Goal: Check status

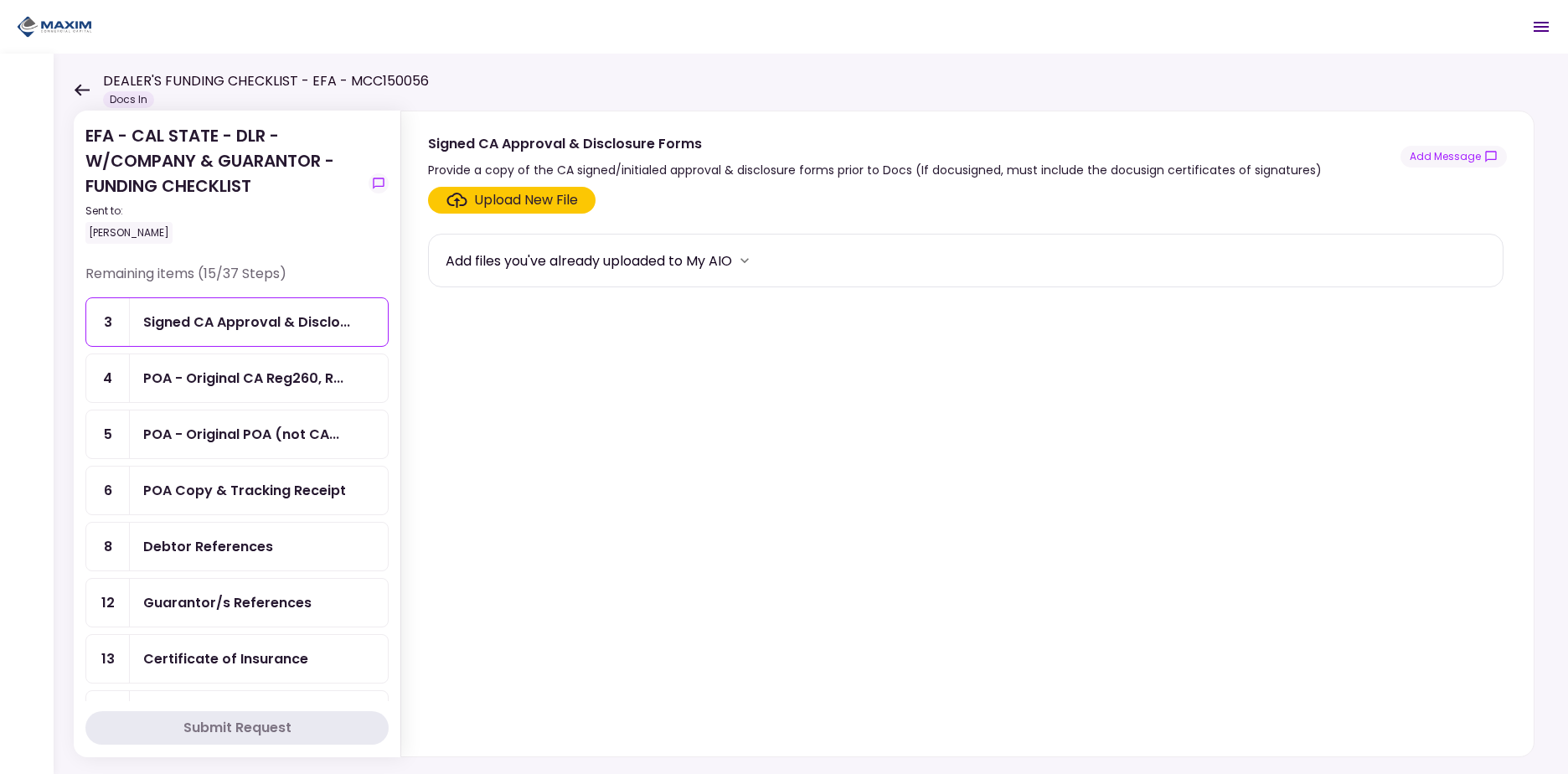
drag, startPoint x: 388, startPoint y: 282, endPoint x: 388, endPoint y: 298, distance: 16.0
click at [388, 298] on section "EFA - CAL STATE - DLR - W/COMPANY & GUARANTOR - FUNDING CHECKLIST Sent to: [PER…" at bounding box center [237, 434] width 327 height 647
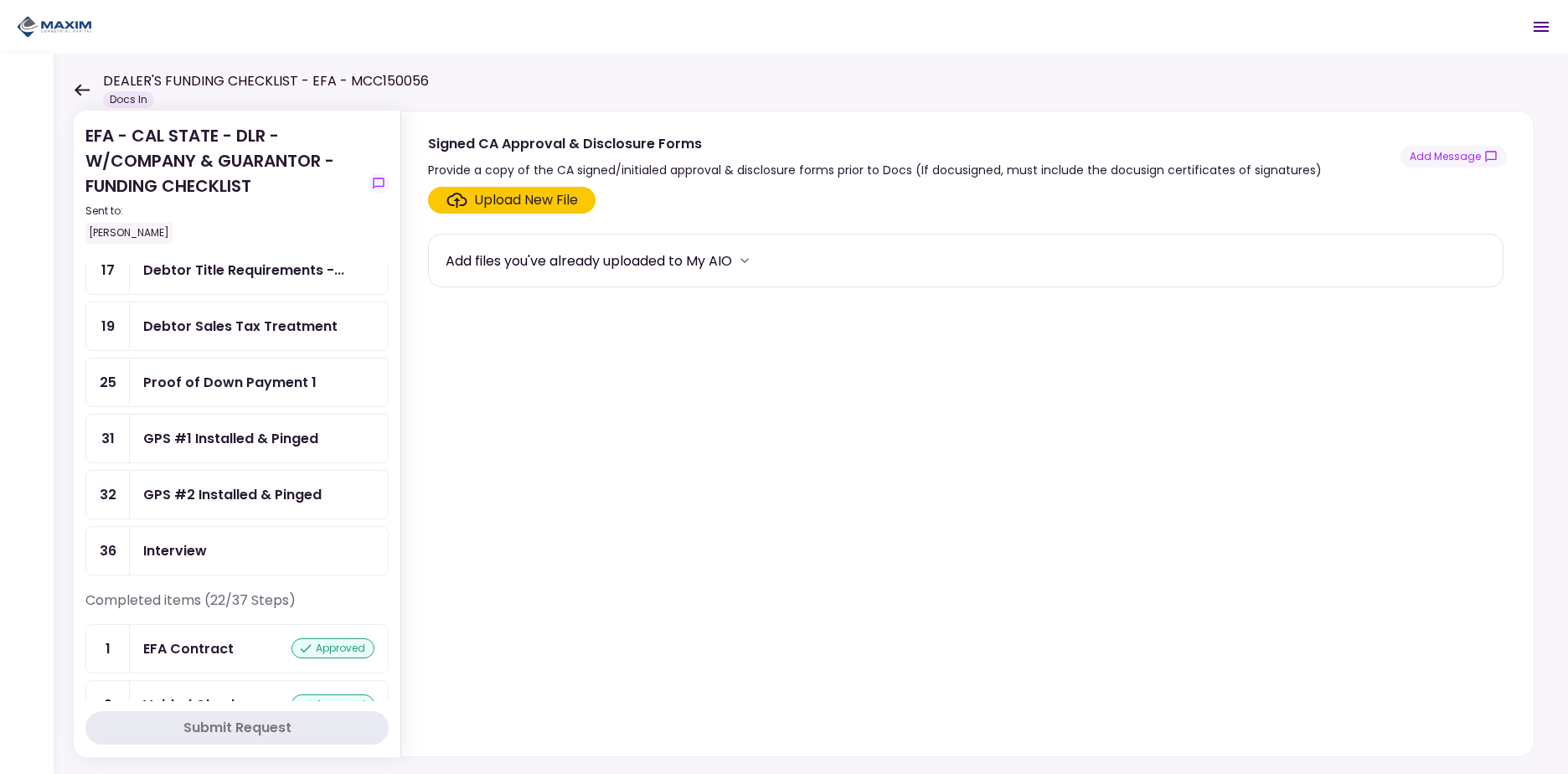
scroll to position [604, 0]
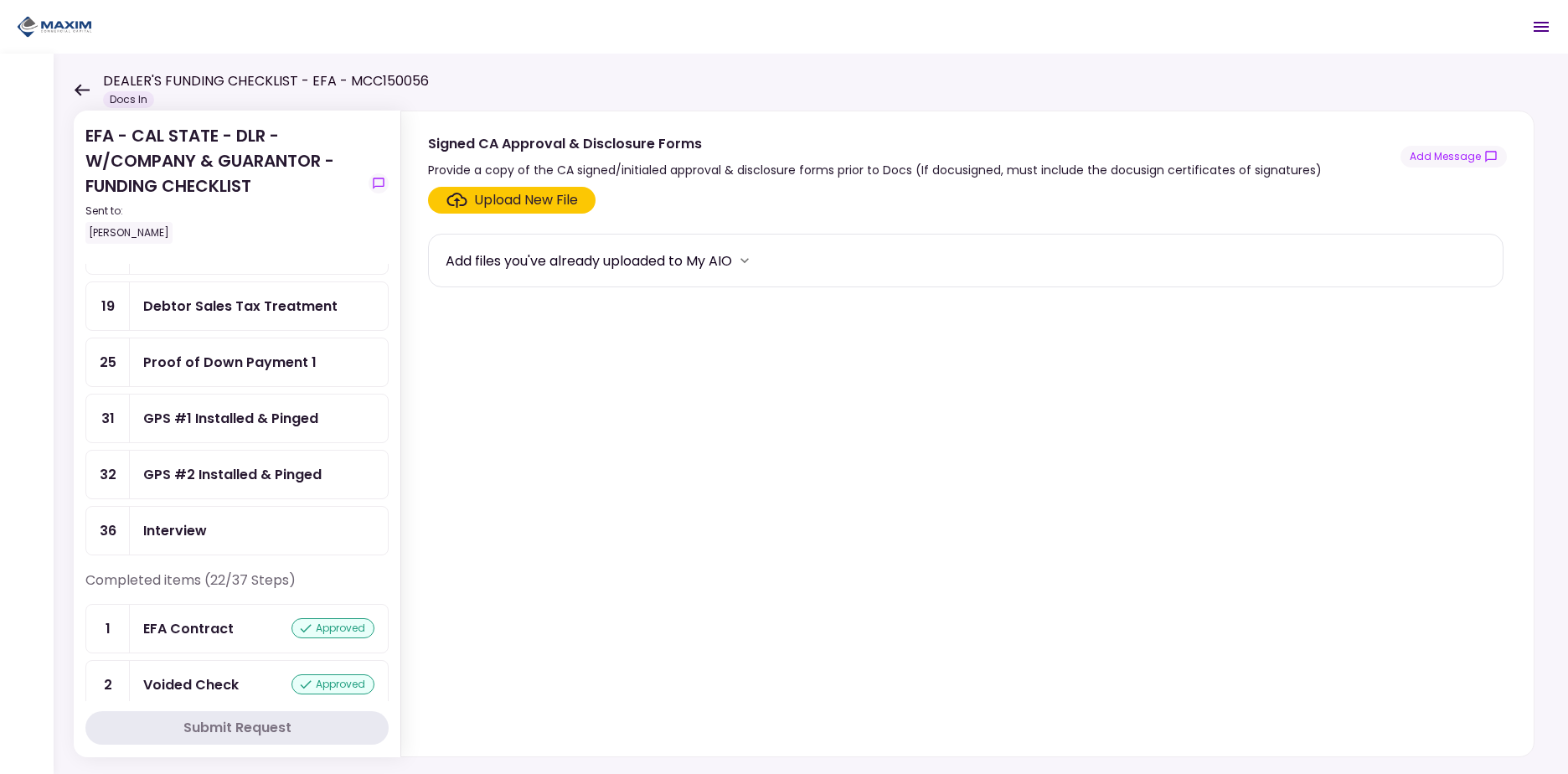
click at [300, 414] on div "GPS #1 Installed & Pinged" at bounding box center [231, 419] width 176 height 21
click at [299, 460] on div "GPS #2 Installed & Pinged" at bounding box center [259, 475] width 258 height 48
click at [388, 457] on section "EFA - CAL STATE - DLR - W/COMPANY & GUARANTOR - FUNDING CHECKLIST Sent to: [PER…" at bounding box center [237, 434] width 327 height 647
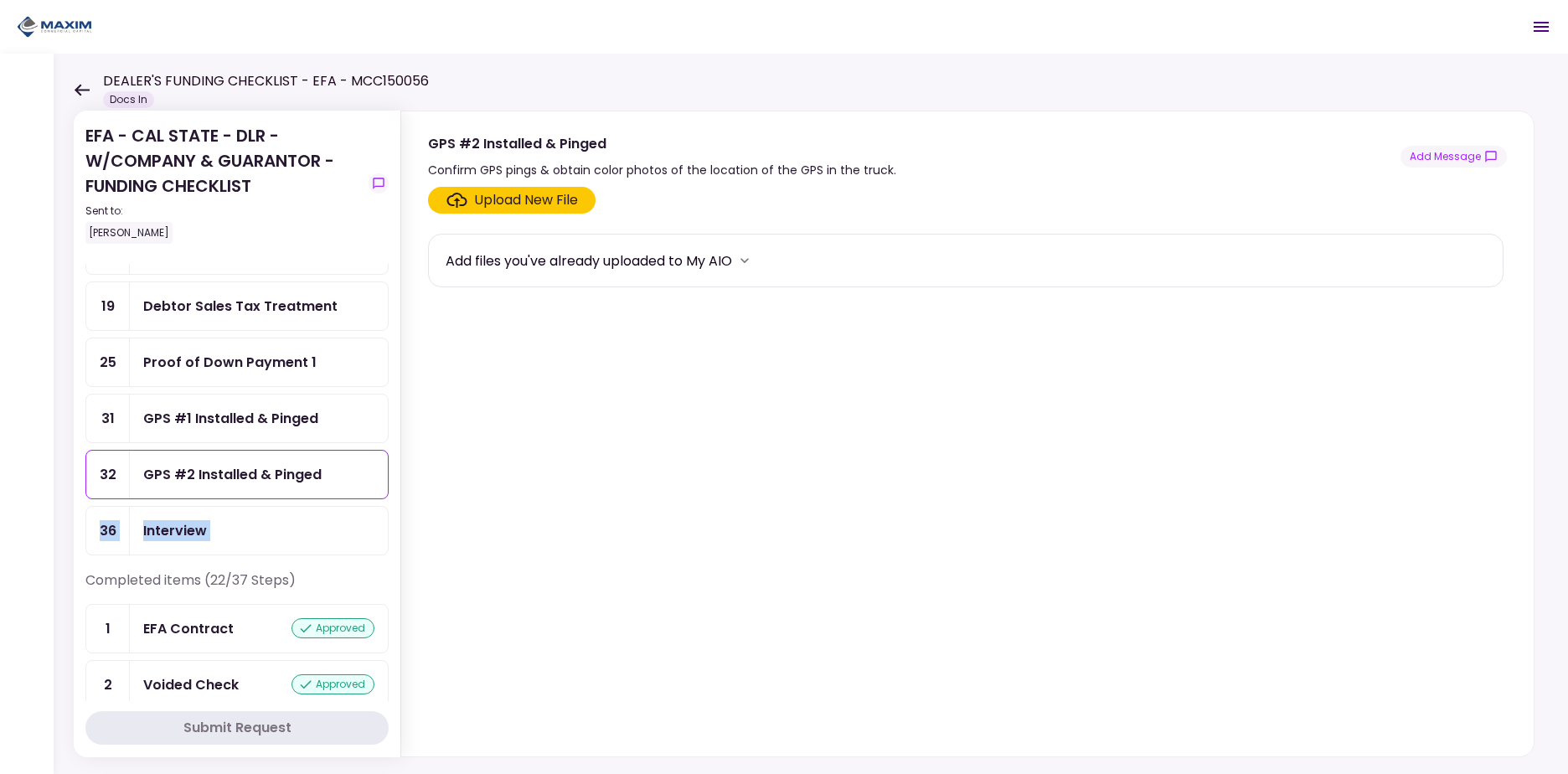
drag, startPoint x: 388, startPoint y: 456, endPoint x: 392, endPoint y: 517, distance: 61.1
click at [392, 517] on section "EFA - CAL STATE - DLR - W/COMPANY & GUARANTOR - FUNDING CHECKLIST Sent to: [PER…" at bounding box center [237, 434] width 327 height 647
drag, startPoint x: 392, startPoint y: 517, endPoint x: 387, endPoint y: 505, distance: 13.0
click at [392, 511] on section "EFA - CAL STATE - DLR - W/COMPANY & GUARANTOR - FUNDING CHECKLIST Sent to: [PER…" at bounding box center [237, 434] width 327 height 647
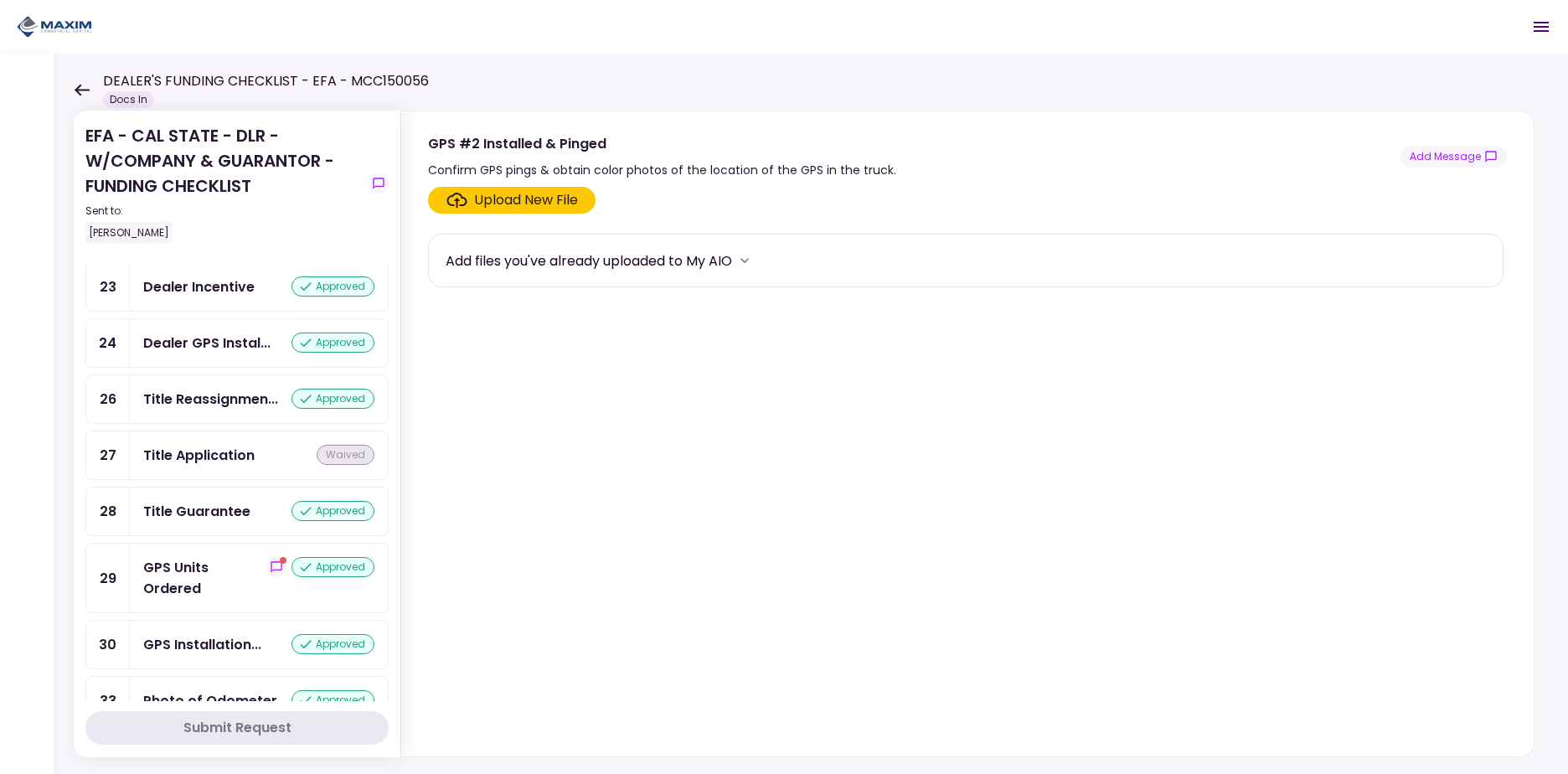
scroll to position [1593, 0]
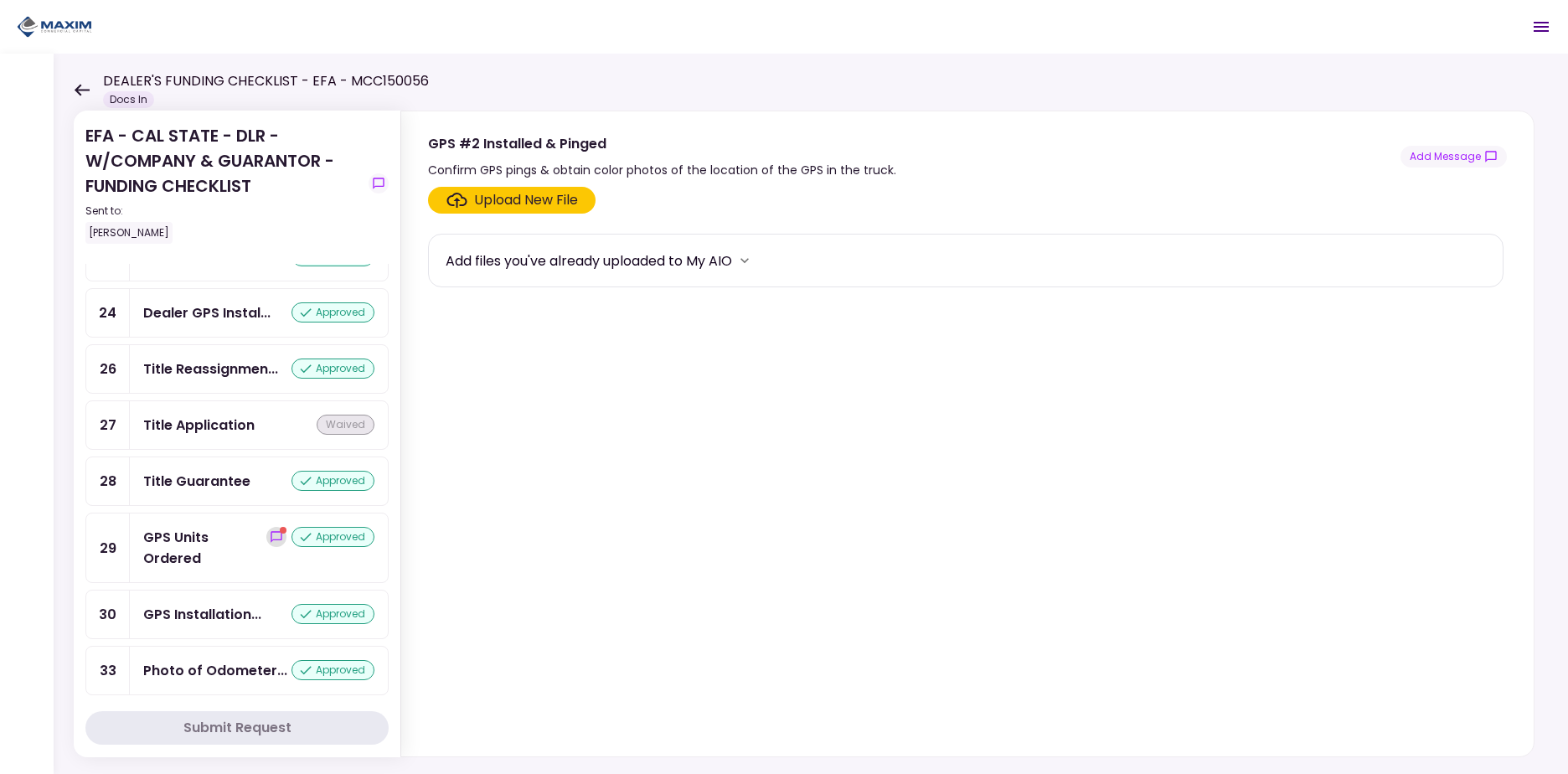
click at [271, 541] on icon "show-messages" at bounding box center [276, 536] width 11 height 11
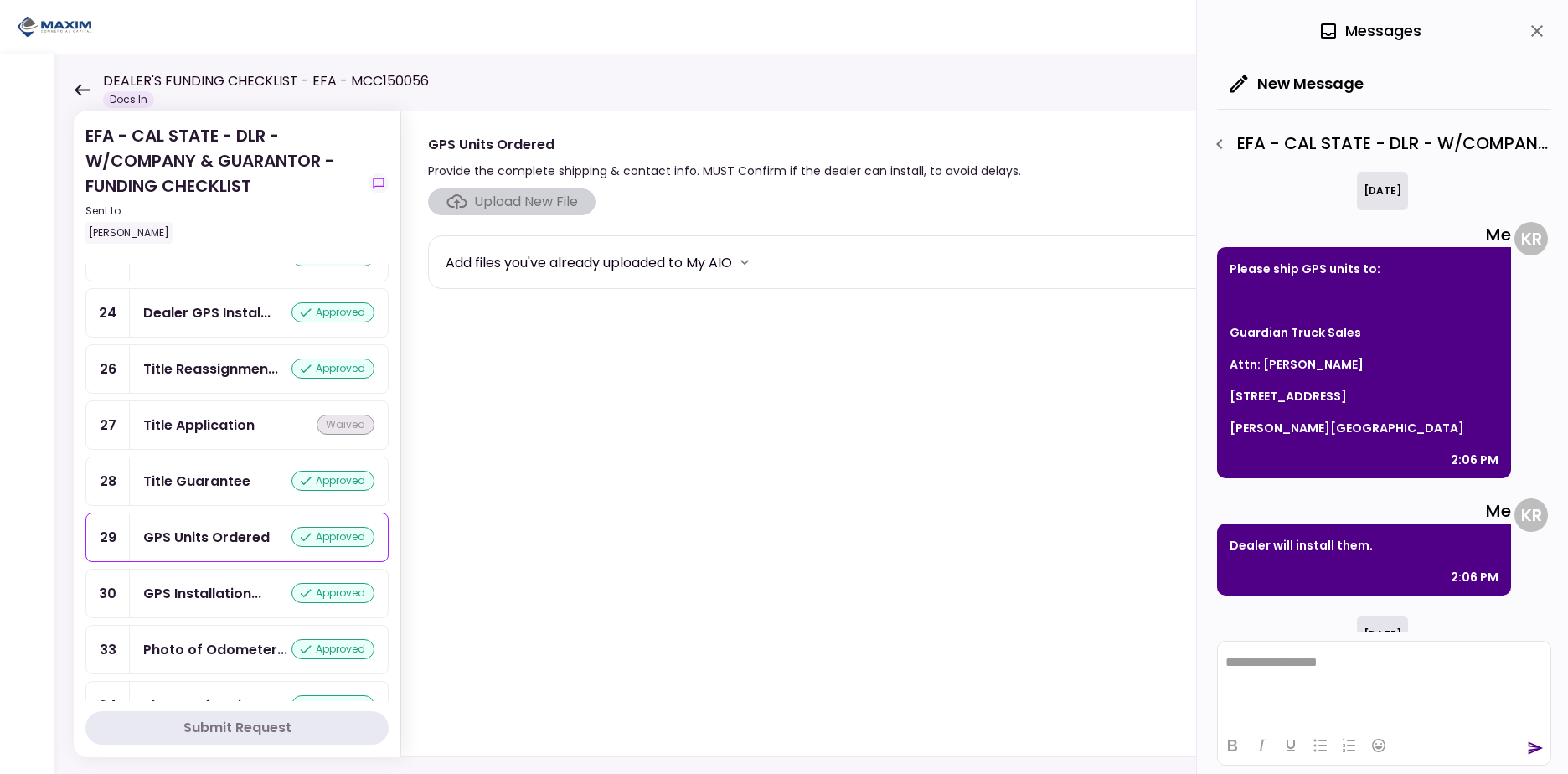
scroll to position [159, 0]
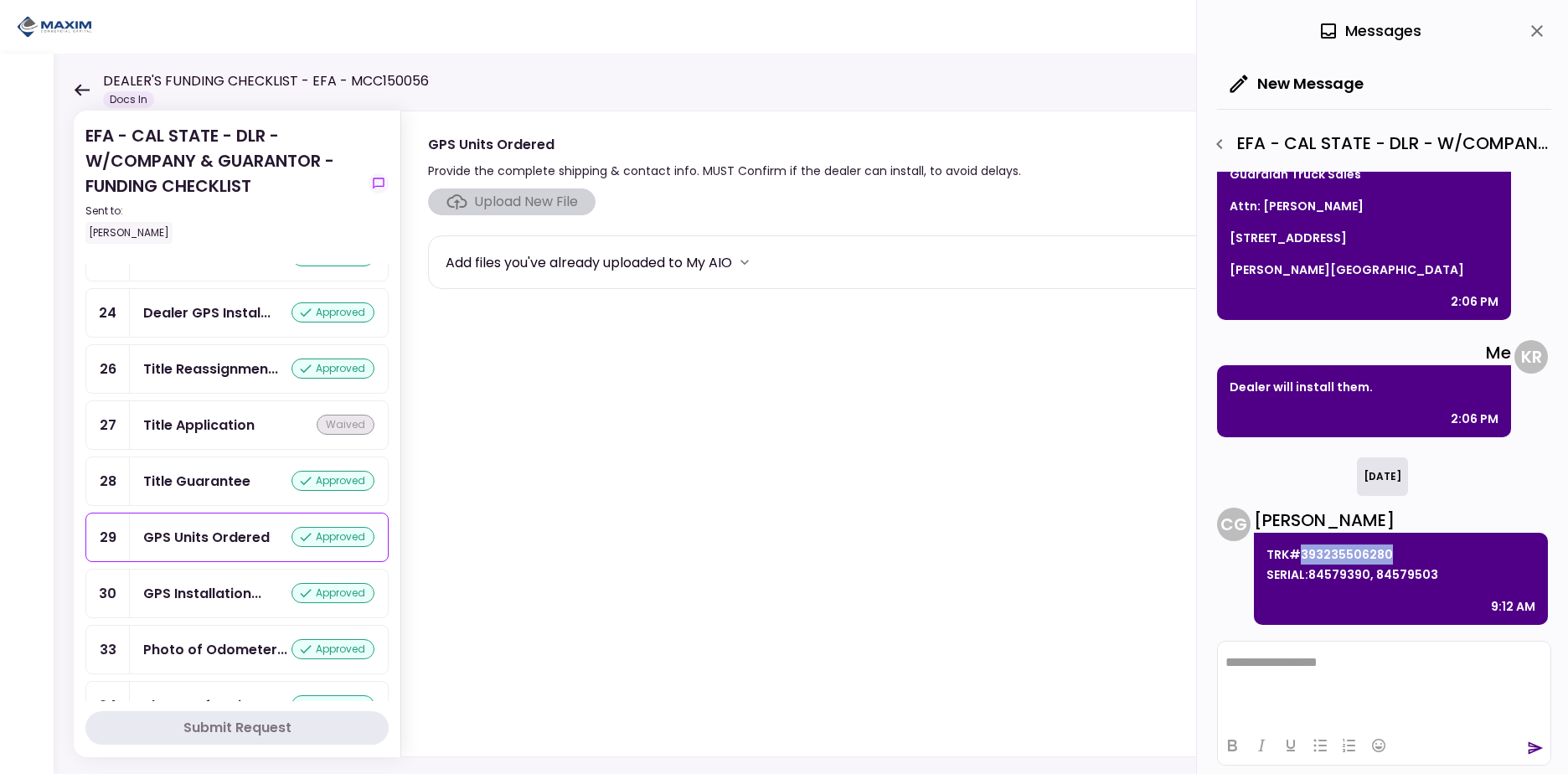
drag, startPoint x: 1401, startPoint y: 551, endPoint x: 1299, endPoint y: 552, distance: 102.0
click at [1299, 552] on p "TRK#393235506280 SERIAL:84579390, 84579503" at bounding box center [1401, 564] width 269 height 40
copy p "393235506280"
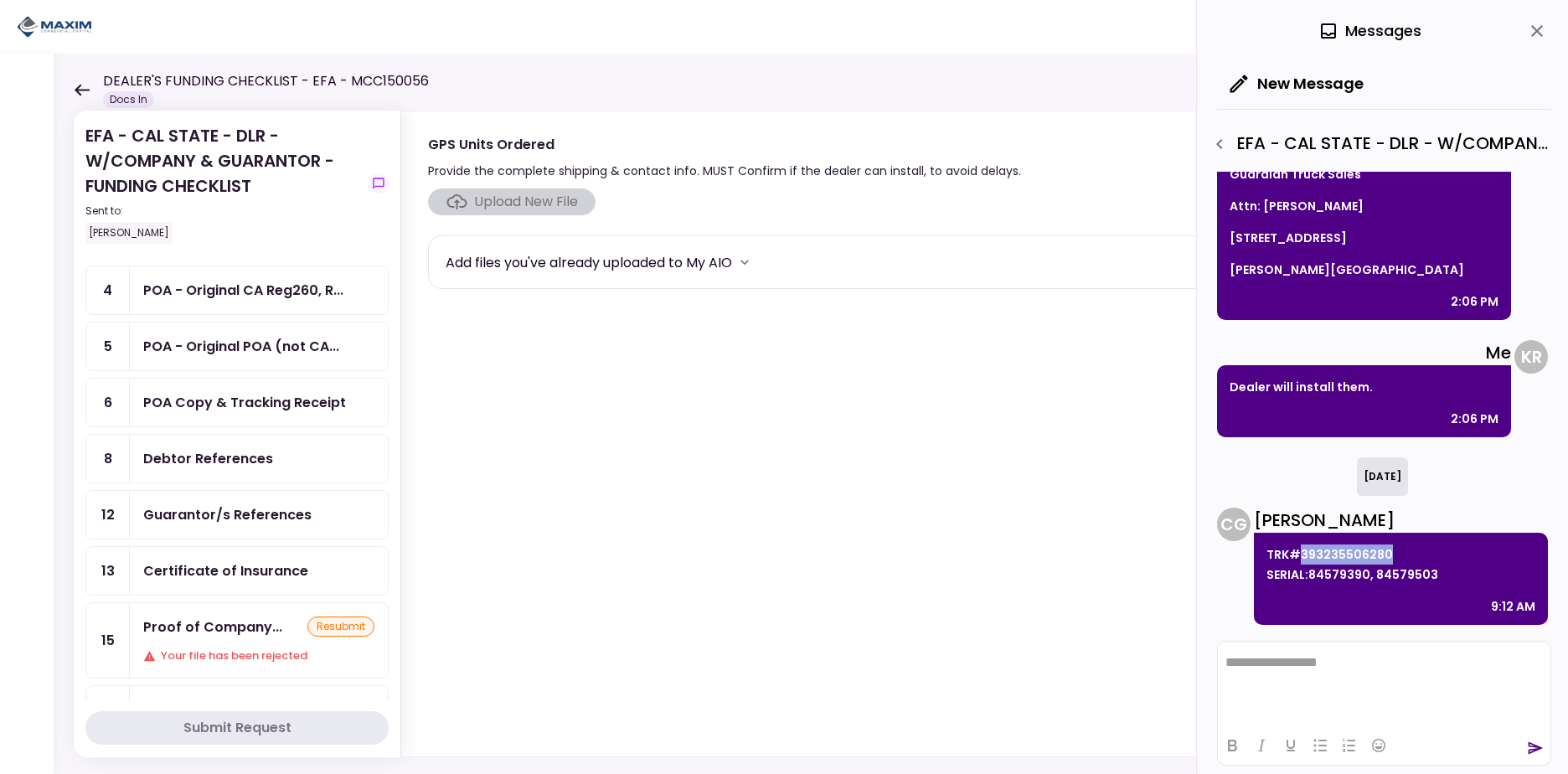
scroll to position [0, 0]
